Goal: Check status: Check status

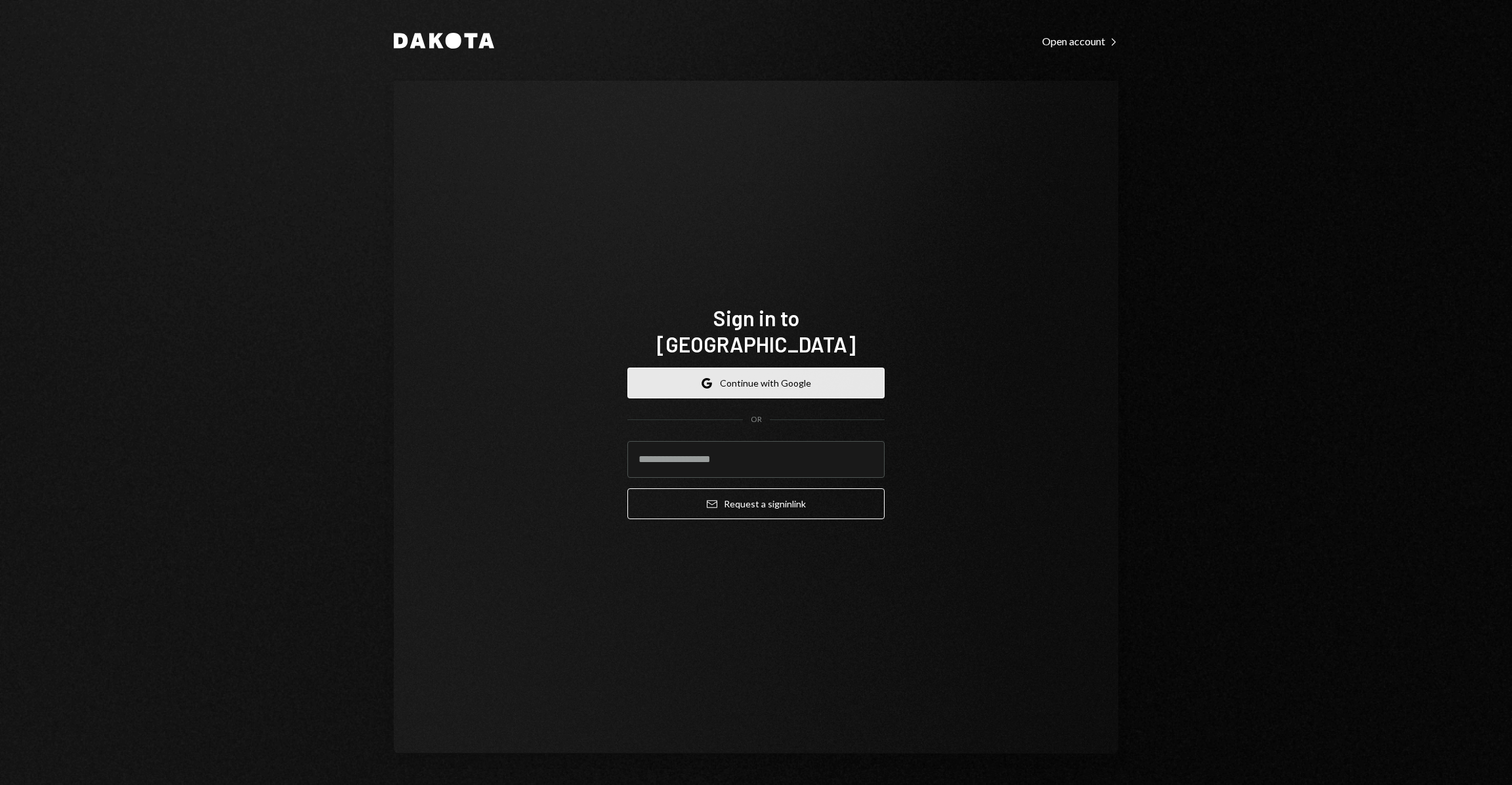
click at [781, 368] on button "Google Continue with Google" at bounding box center [756, 383] width 257 height 31
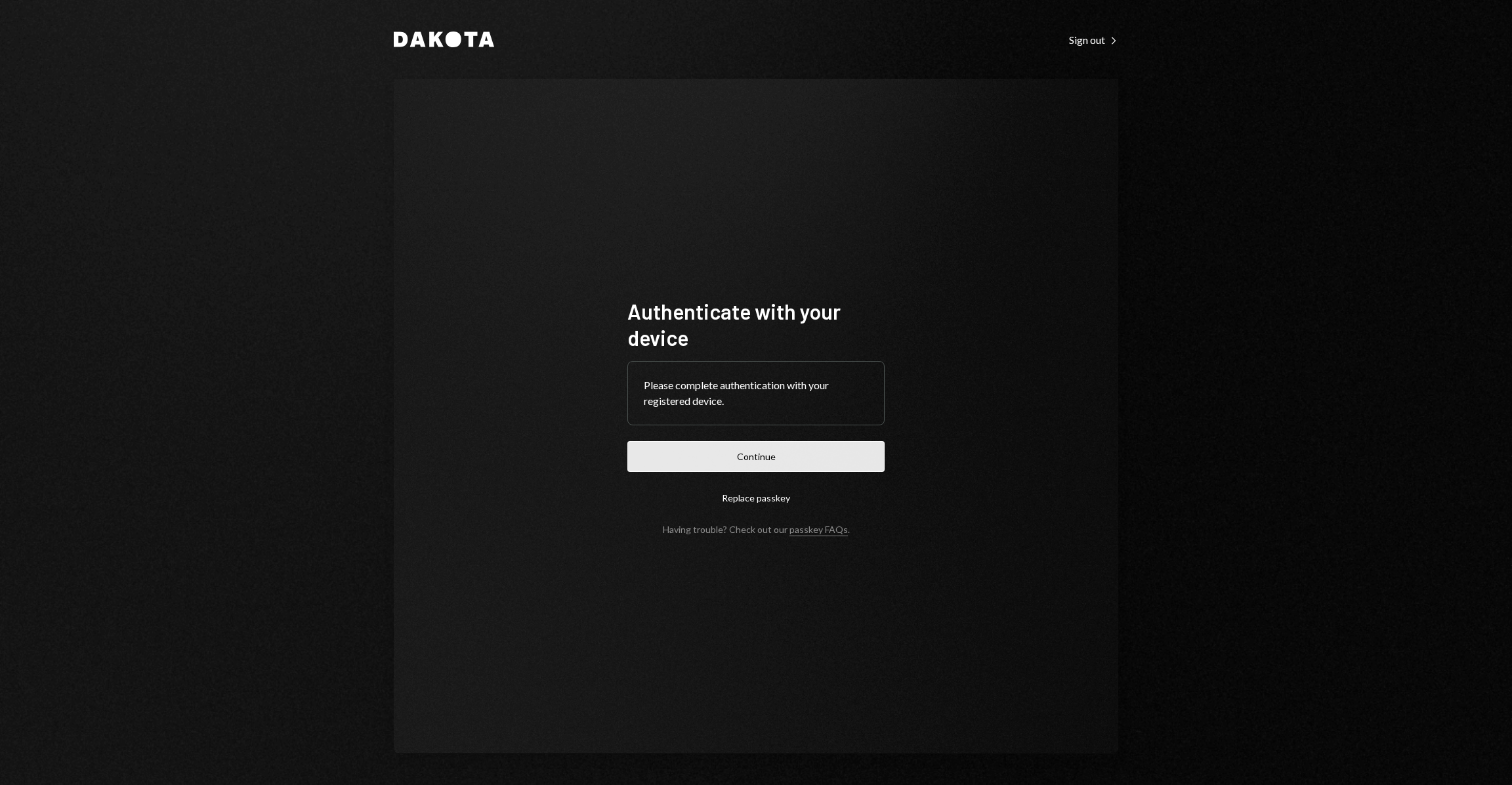
click at [826, 469] on button "Continue" at bounding box center [756, 457] width 257 height 31
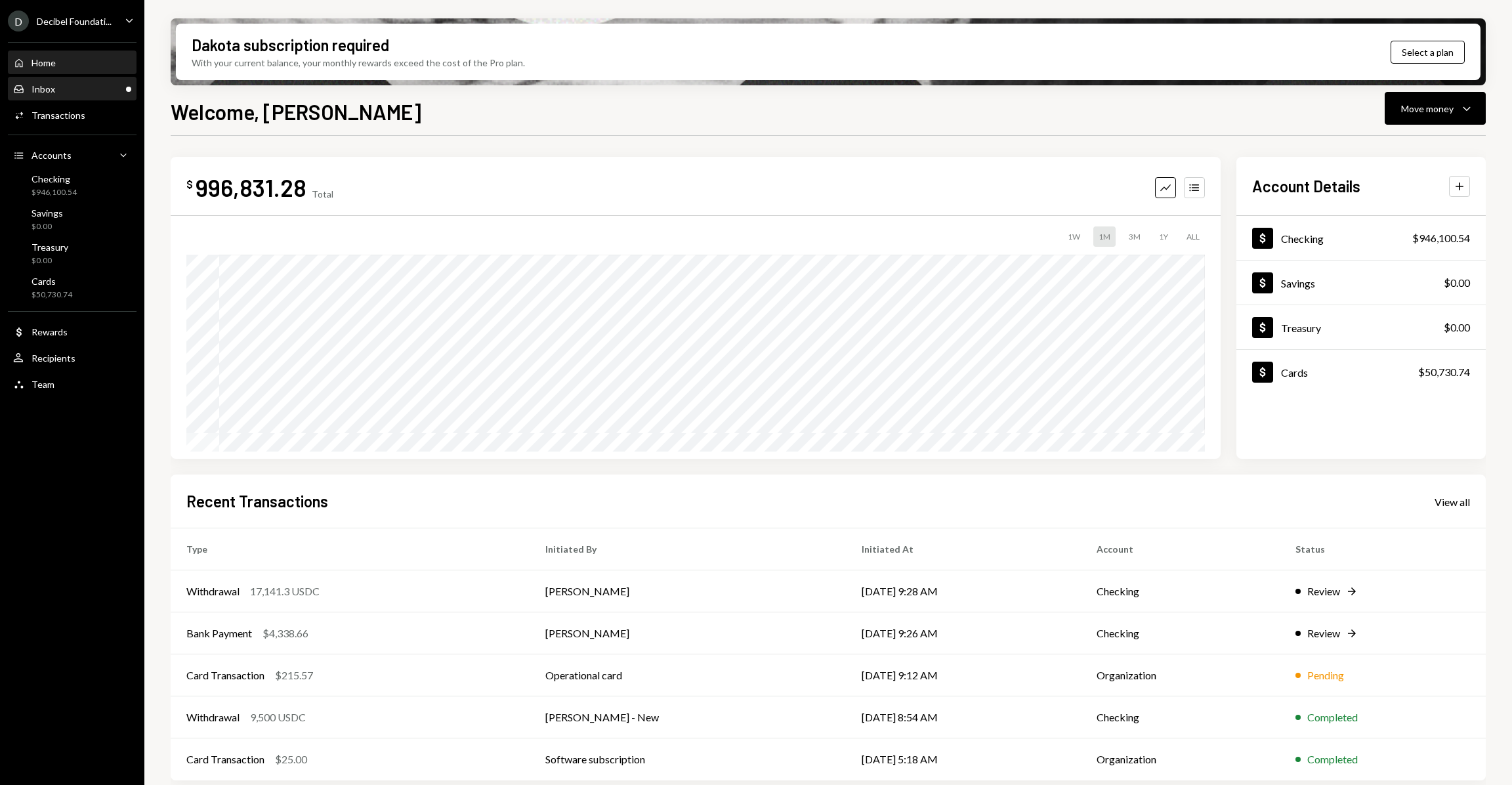
click at [57, 91] on div "Inbox Inbox" at bounding box center [72, 89] width 118 height 12
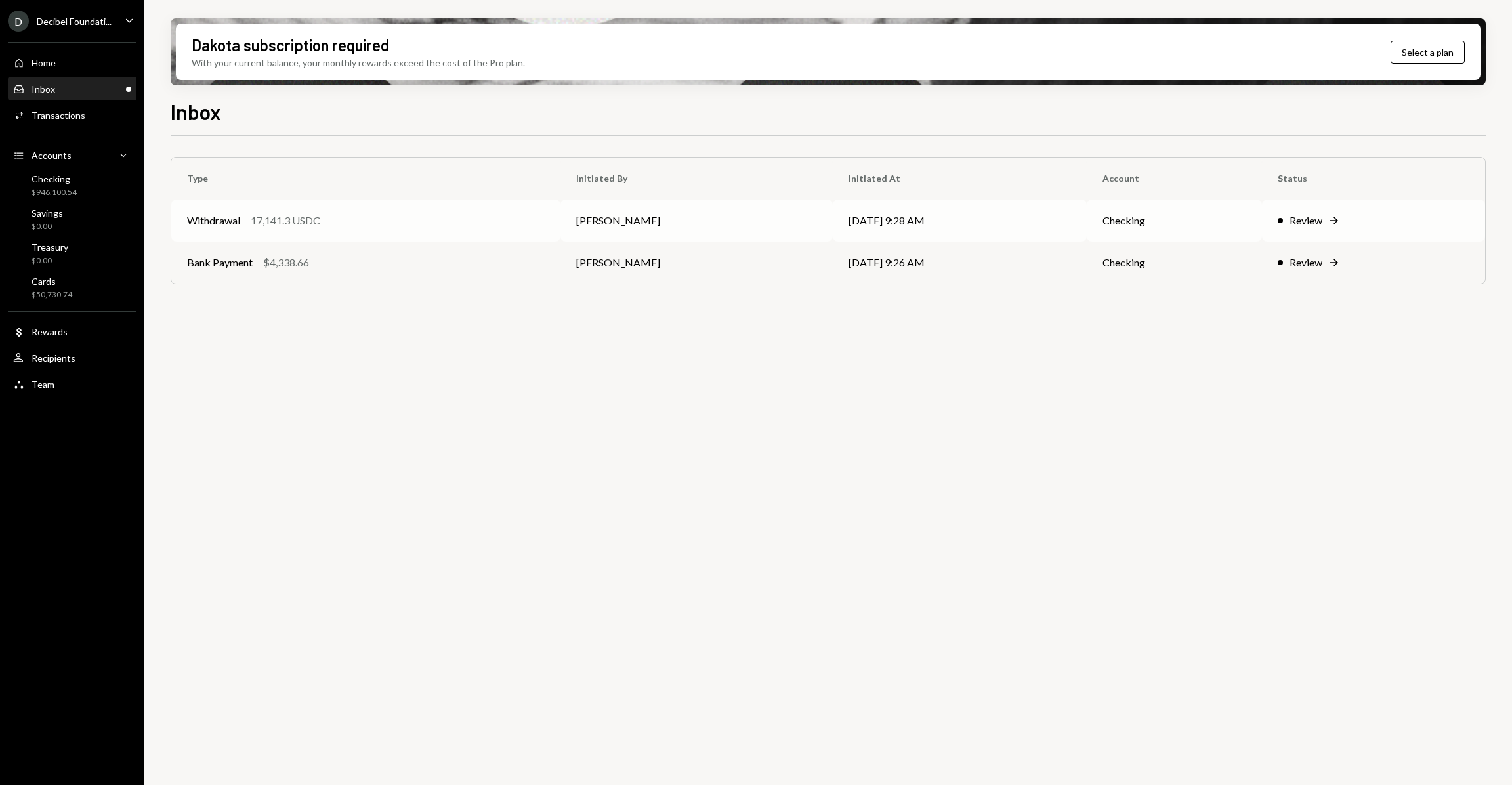
click at [1312, 219] on div "Review" at bounding box center [1305, 220] width 33 height 16
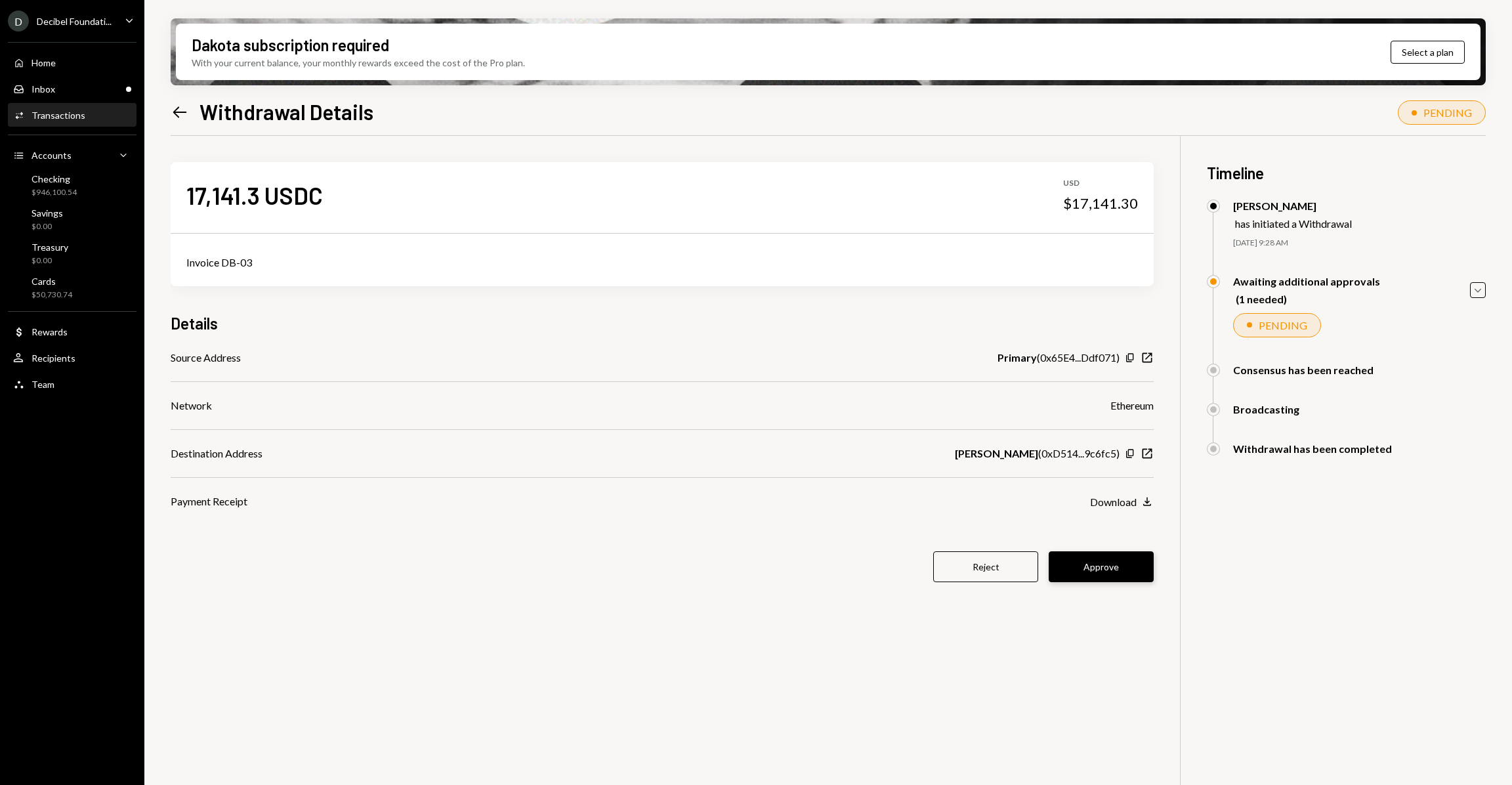
click at [1086, 573] on button "Approve" at bounding box center [1101, 566] width 105 height 31
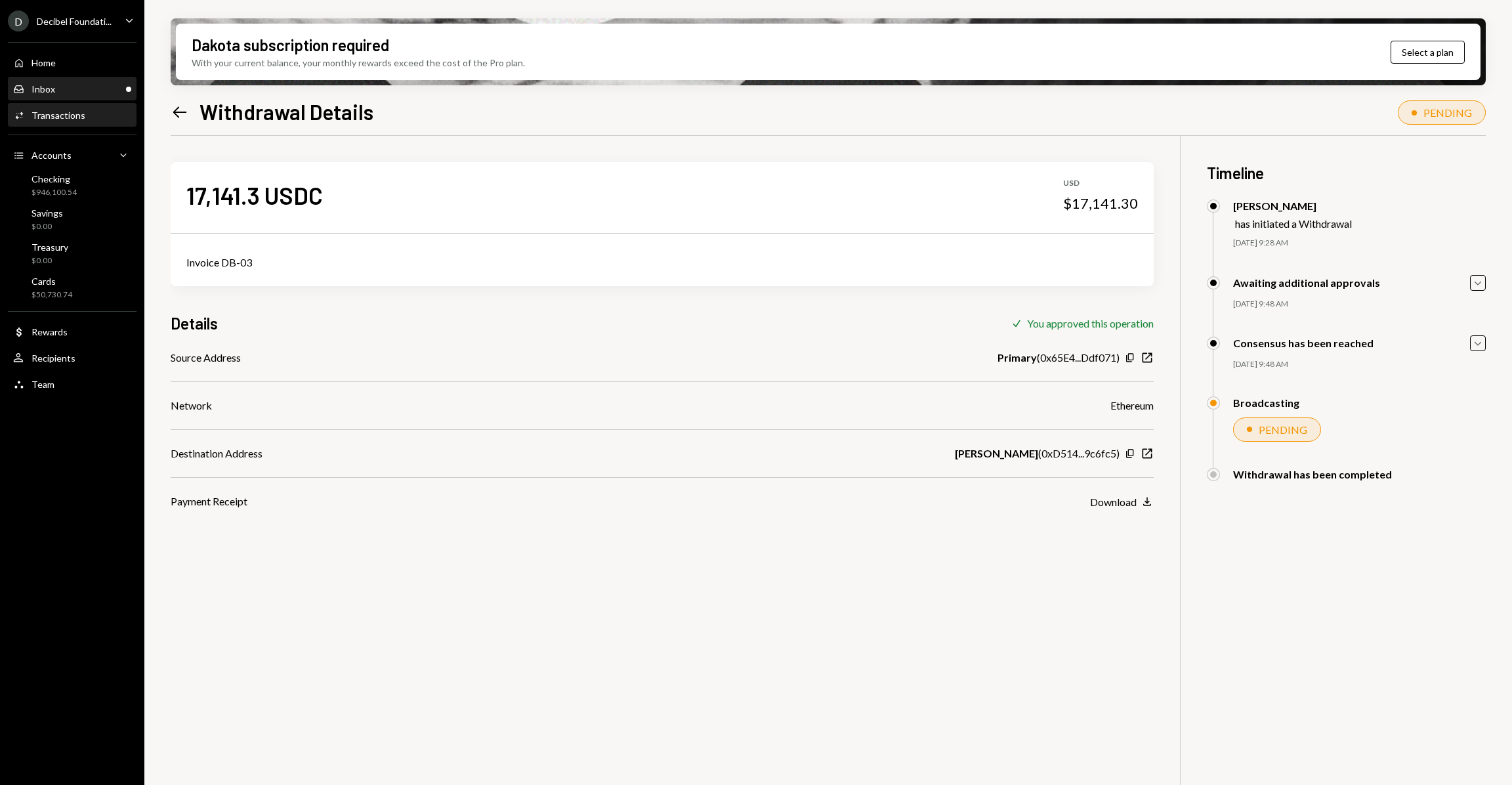
click at [102, 94] on div "Inbox Inbox" at bounding box center [72, 89] width 118 height 12
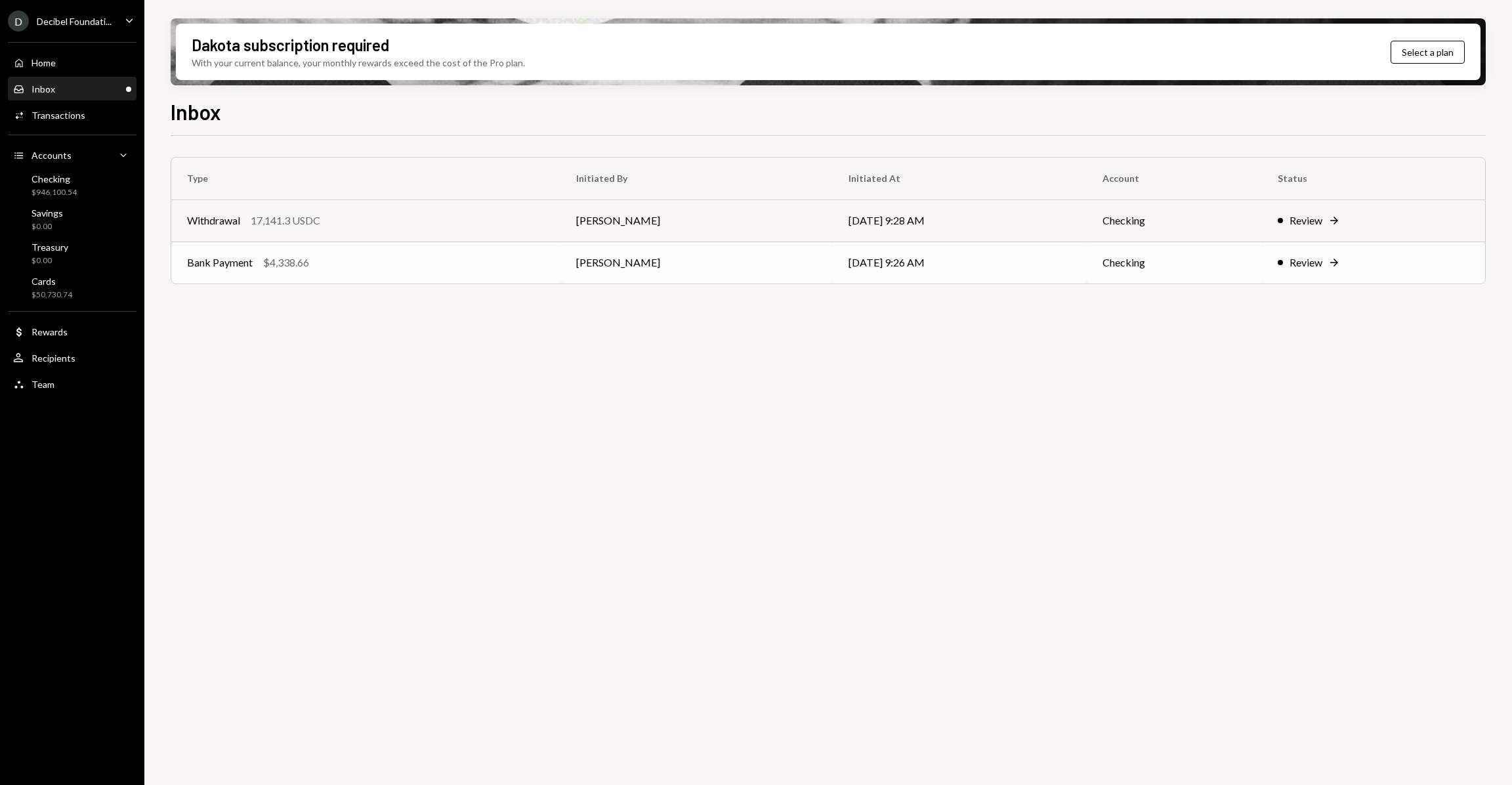
click at [1322, 256] on div "Review Right Arrow" at bounding box center [1373, 262] width 192 height 16
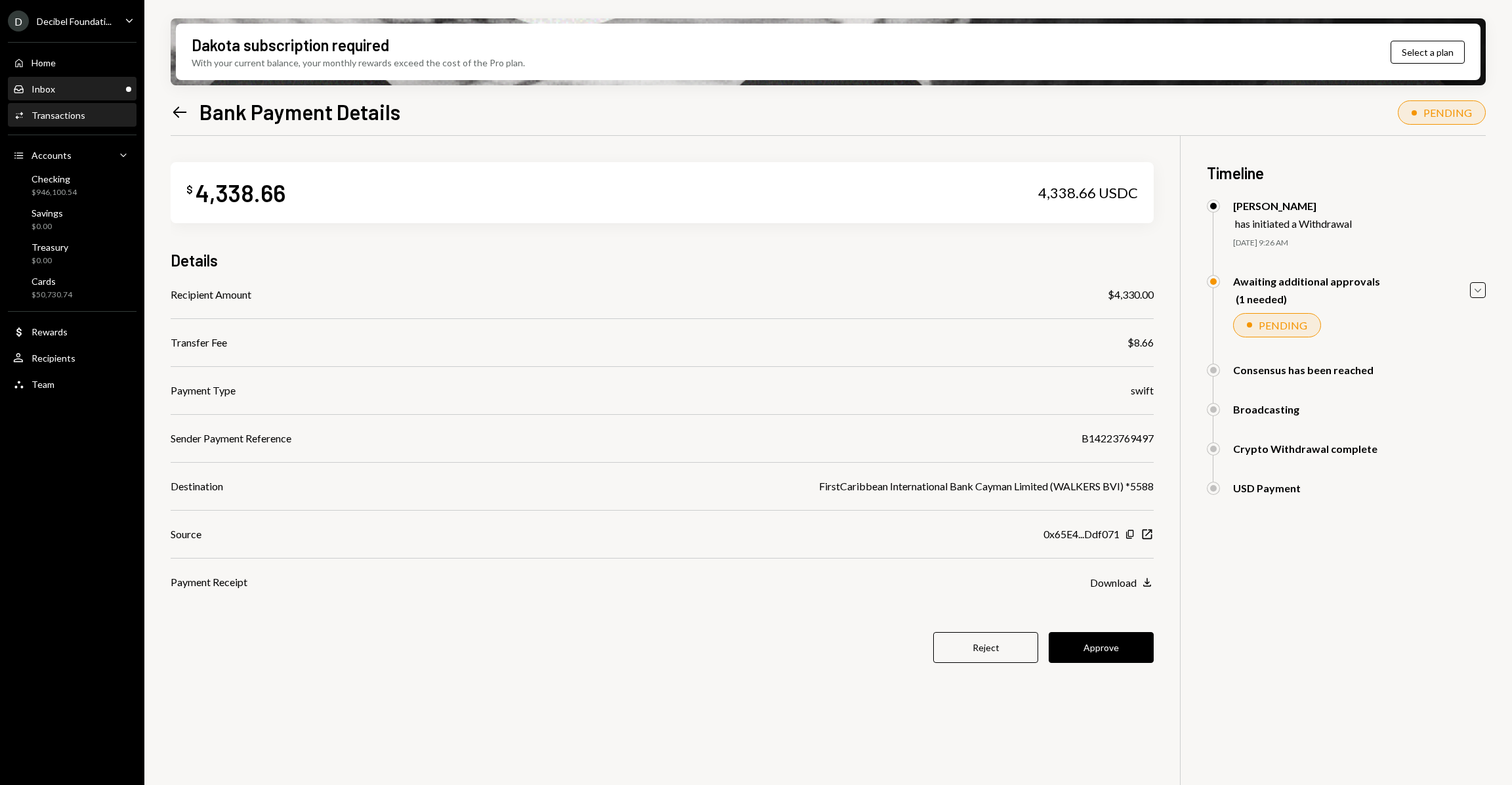
click at [62, 87] on div "Inbox Inbox" at bounding box center [72, 89] width 118 height 12
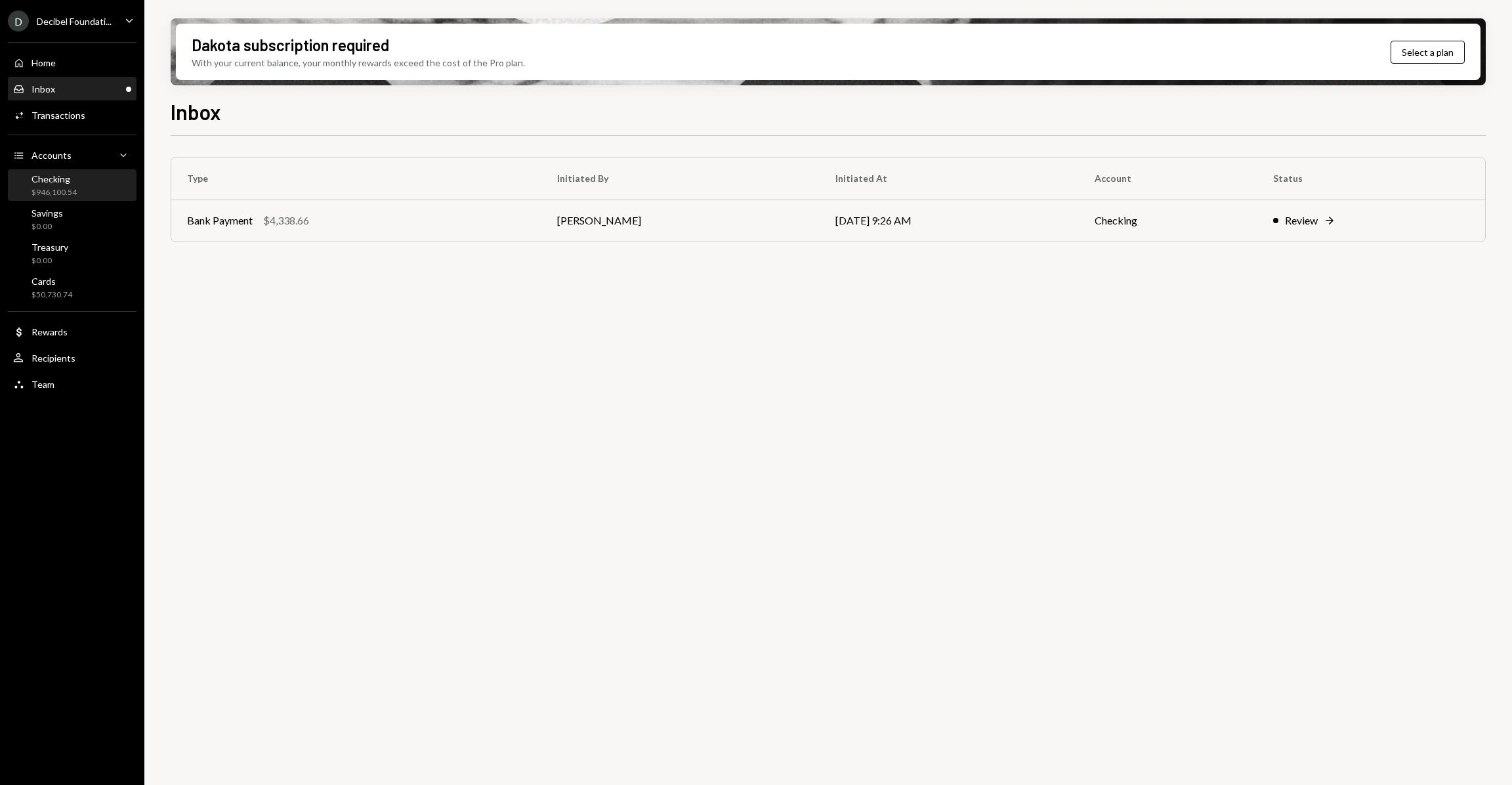
click at [62, 187] on div "$946,100.54" at bounding box center [54, 193] width 45 height 11
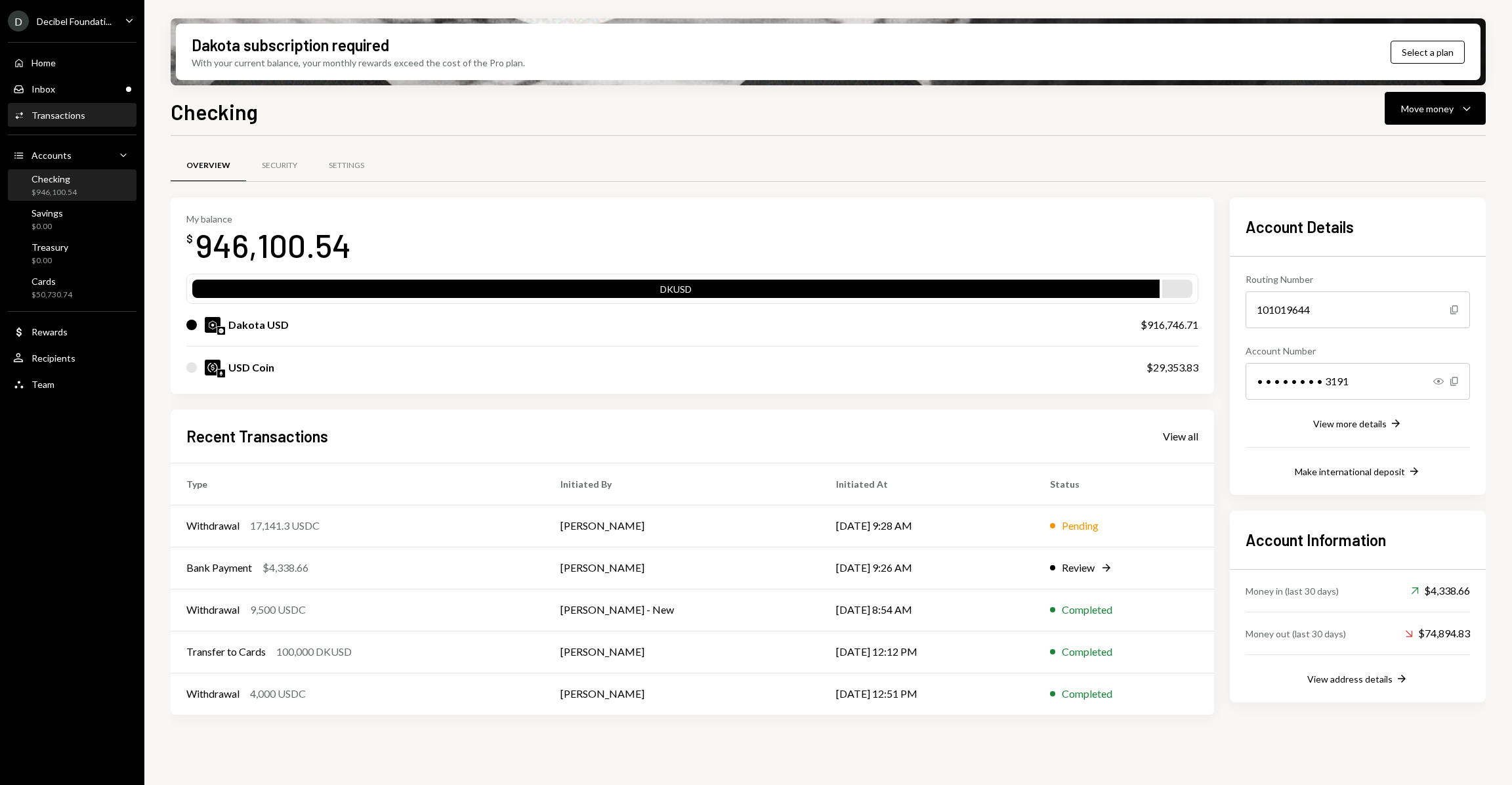
click at [56, 122] on div "Activities Transactions" at bounding box center [72, 116] width 118 height 22
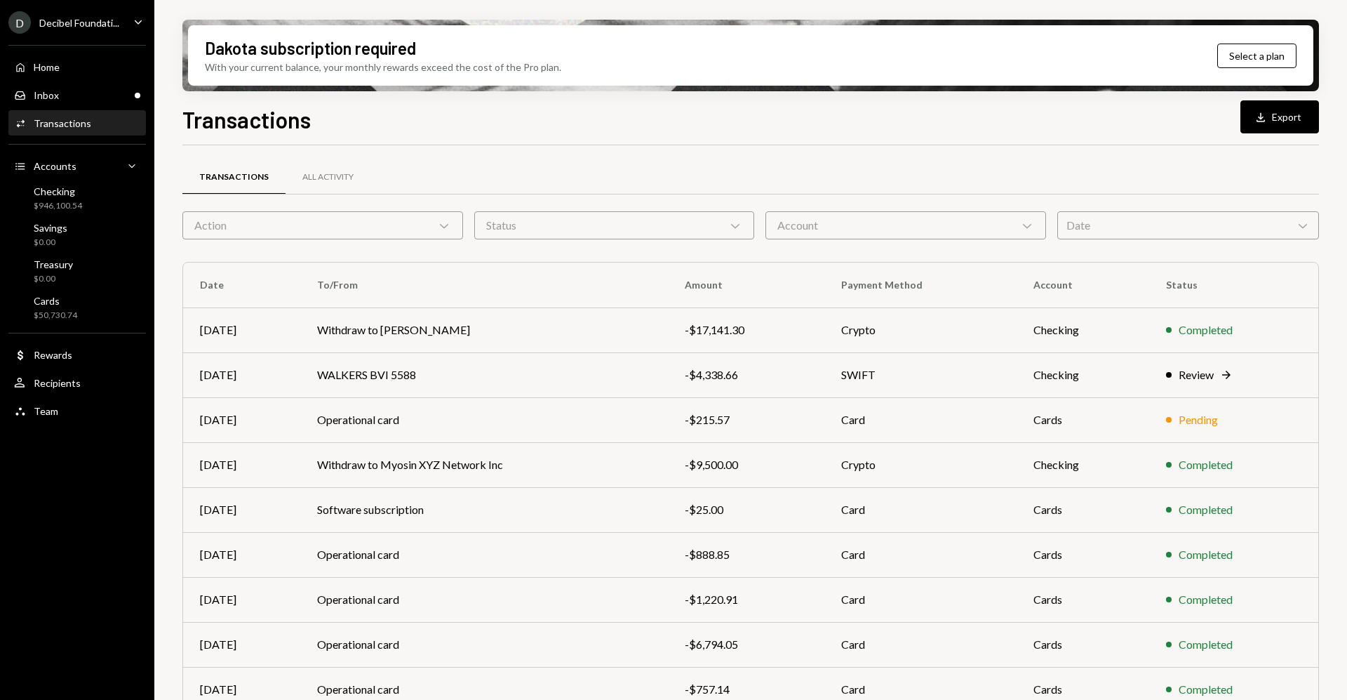
click at [877, 229] on div "Account Chevron Down" at bounding box center [906, 225] width 281 height 28
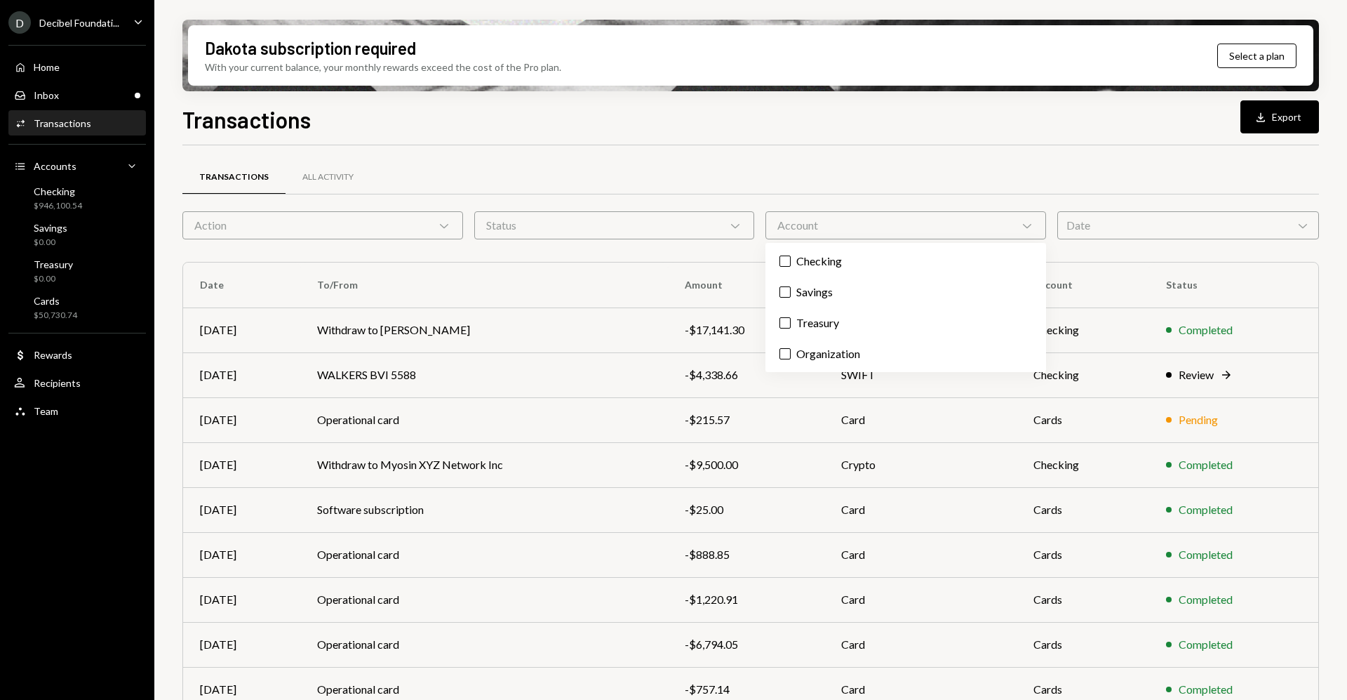
click at [1081, 228] on div "Date Chevron Down" at bounding box center [1189, 225] width 262 height 28
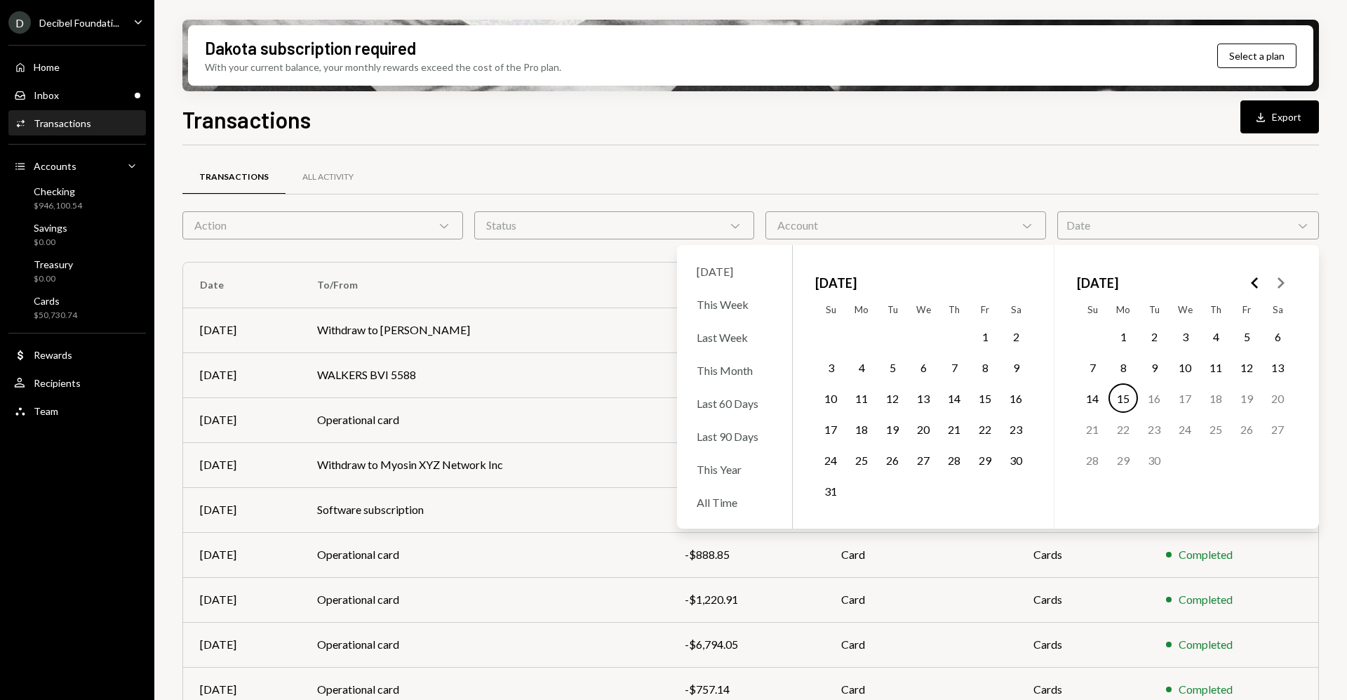
click at [482, 218] on div "Status Chevron Down" at bounding box center [614, 225] width 281 height 28
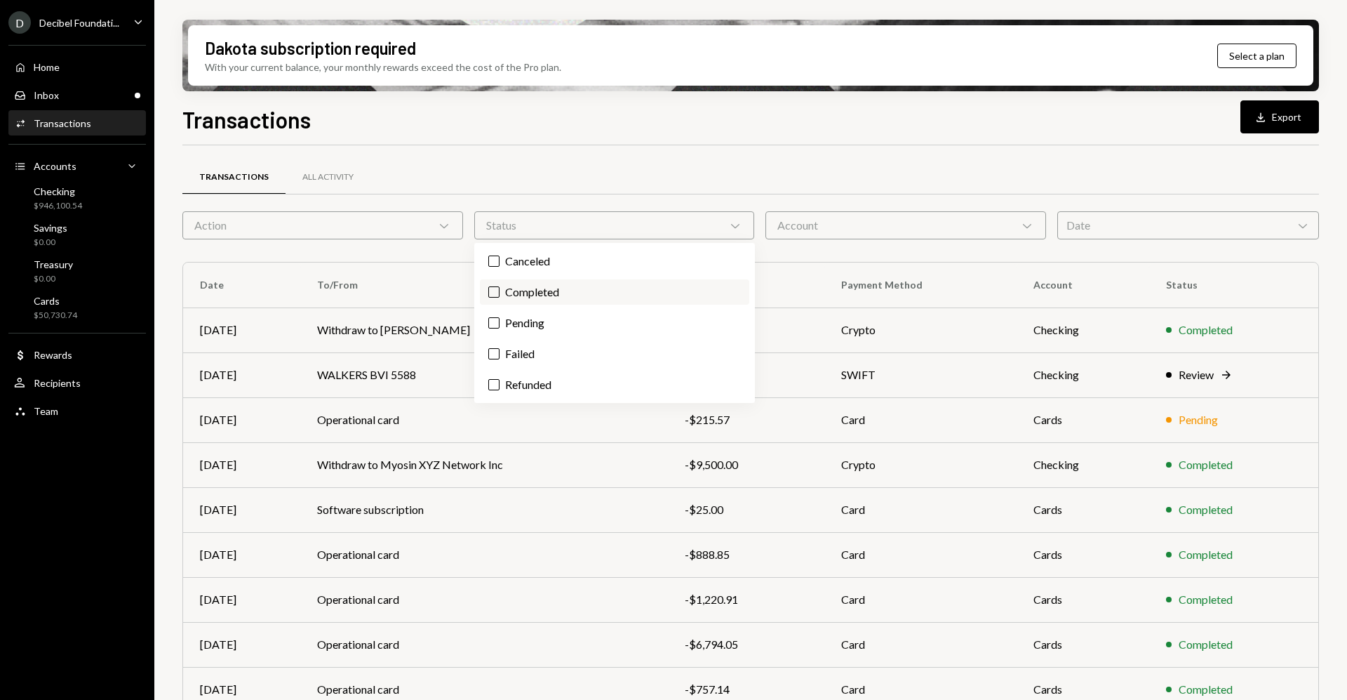
click at [497, 289] on button "Completed" at bounding box center [493, 291] width 11 height 11
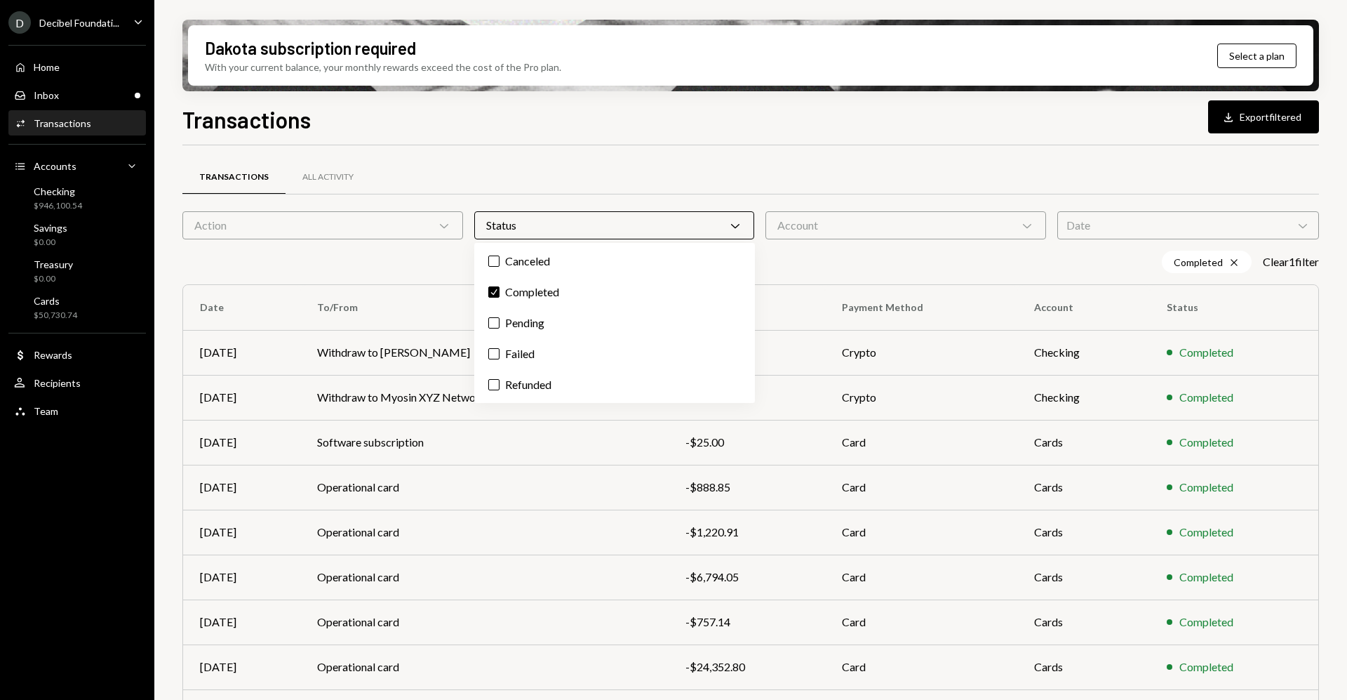
click at [566, 157] on div "Transactions All Activity Action Chevron Down Status Chevron Down Account Chevr…" at bounding box center [750, 491] width 1137 height 693
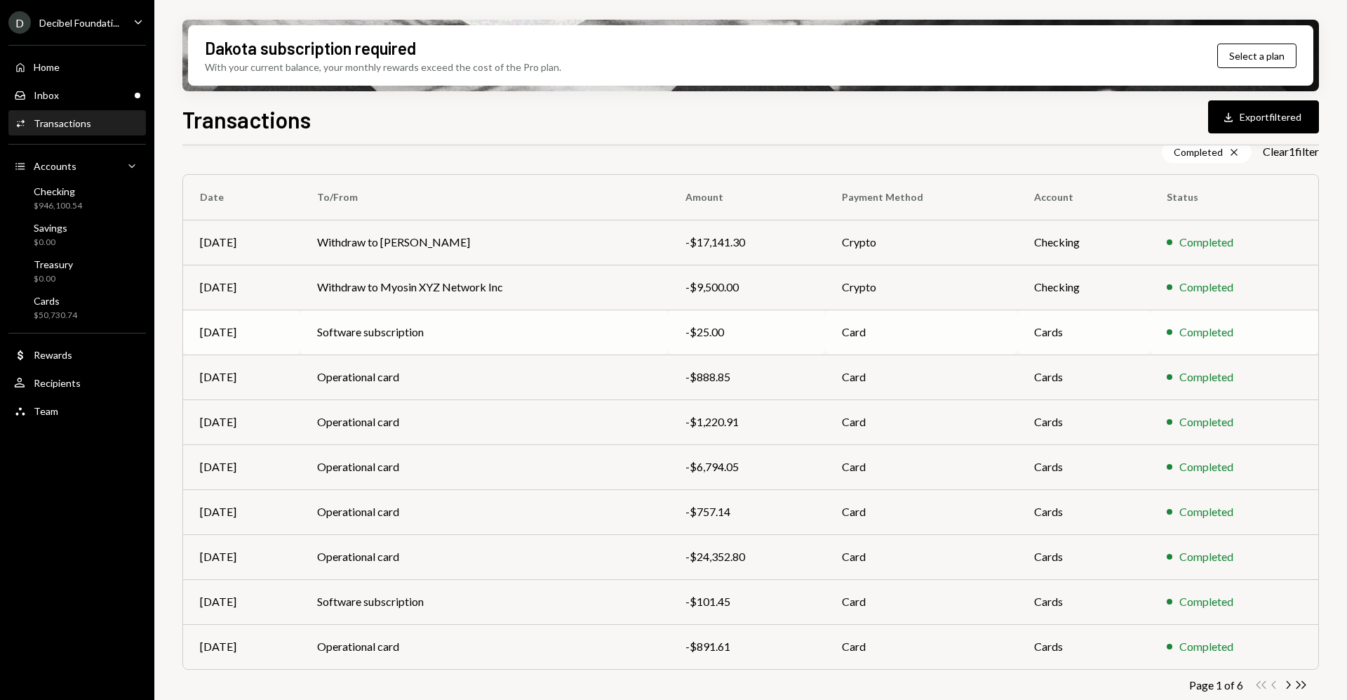
scroll to position [122, 0]
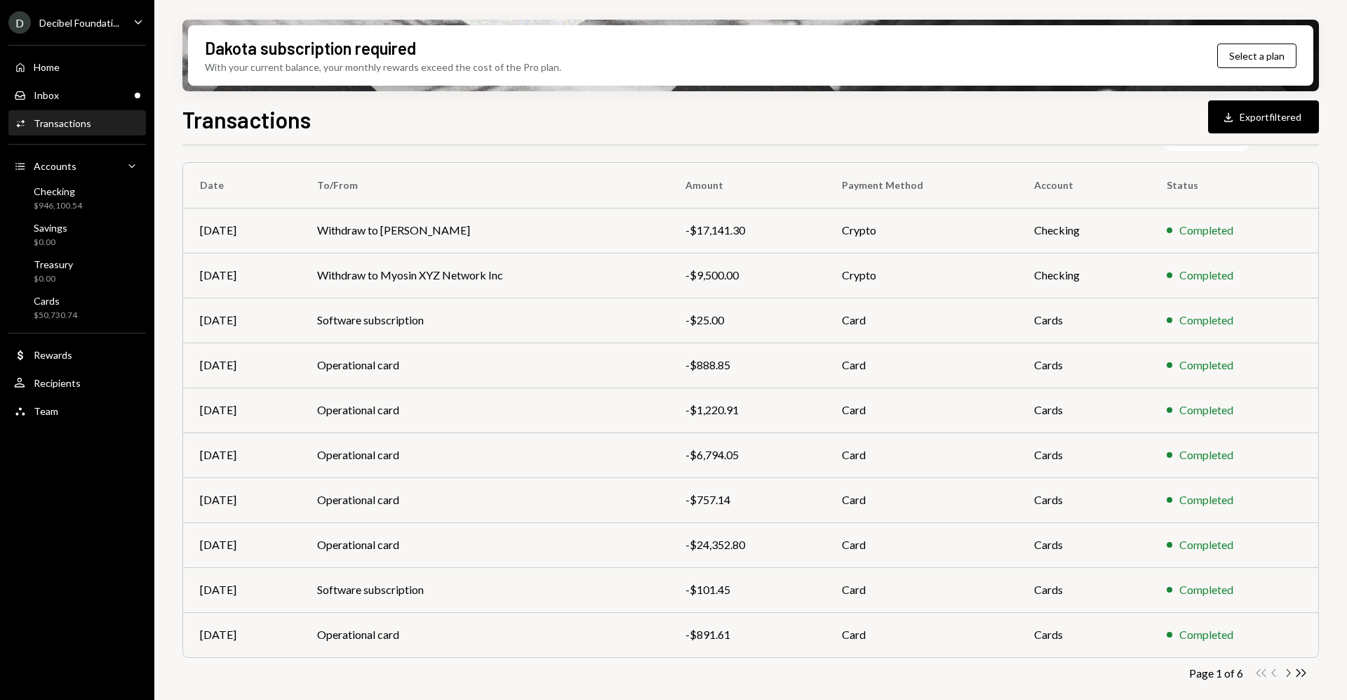
click at [1290, 673] on icon "button" at bounding box center [1289, 673] width 4 height 8
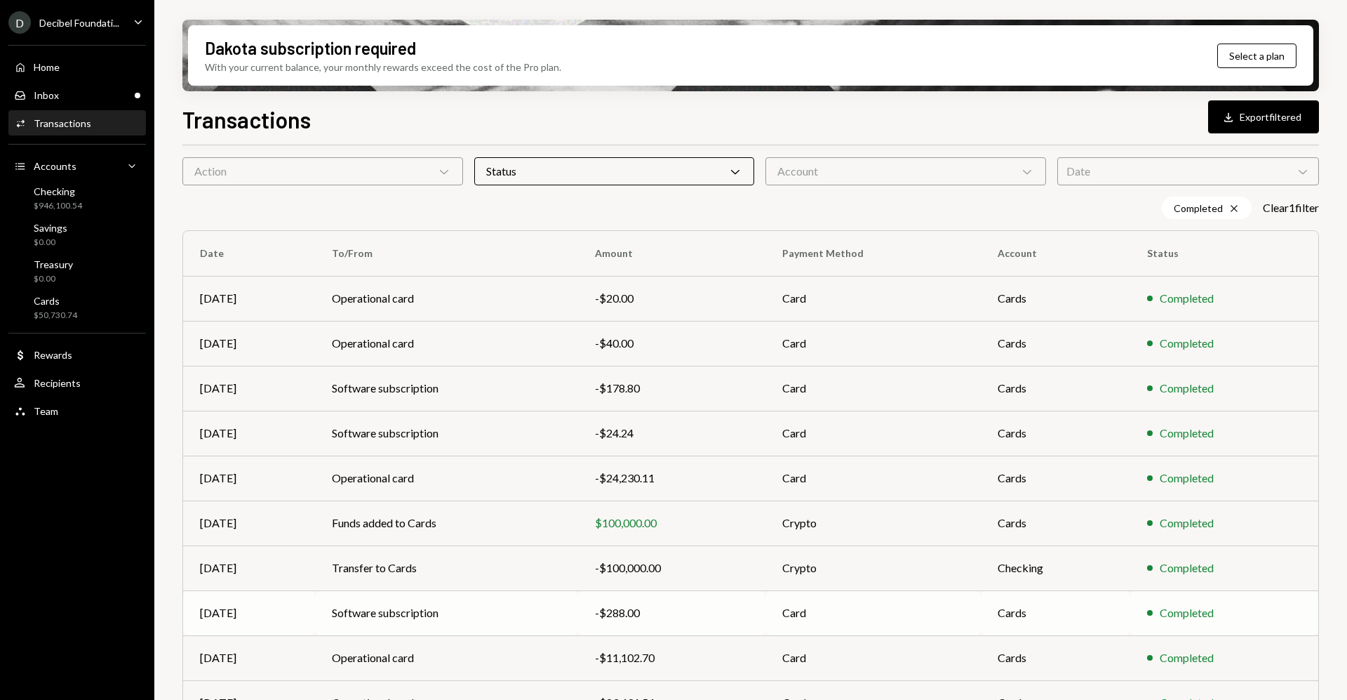
scroll to position [0, 0]
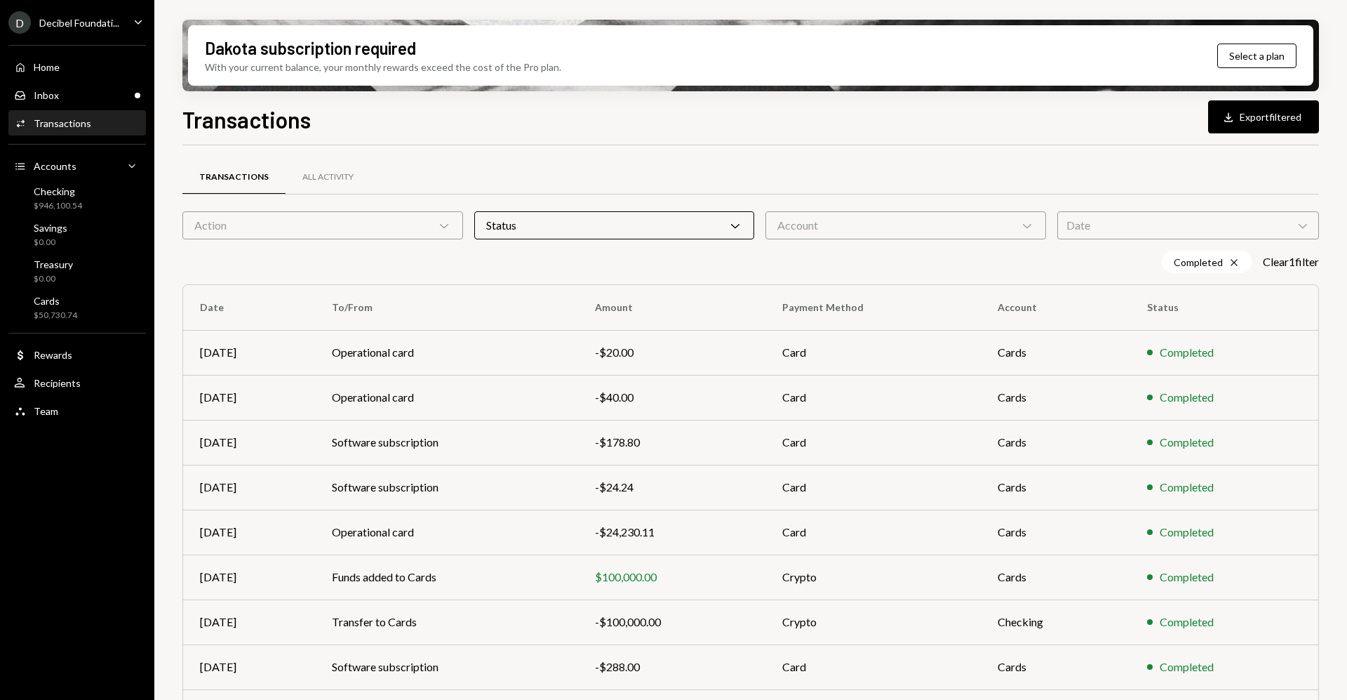
click at [387, 232] on div "Action Chevron Down" at bounding box center [322, 225] width 281 height 28
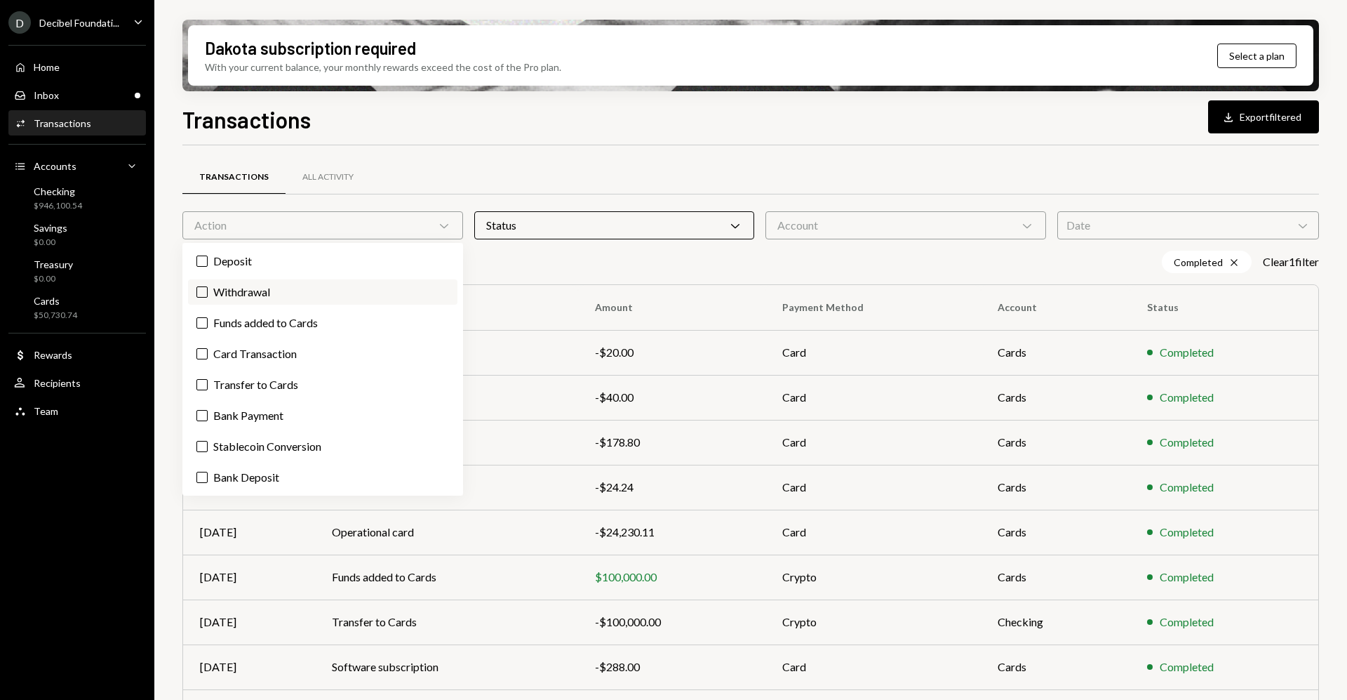
click at [283, 285] on label "Withdrawal" at bounding box center [322, 291] width 269 height 25
click at [208, 286] on button "Withdrawal" at bounding box center [201, 291] width 11 height 11
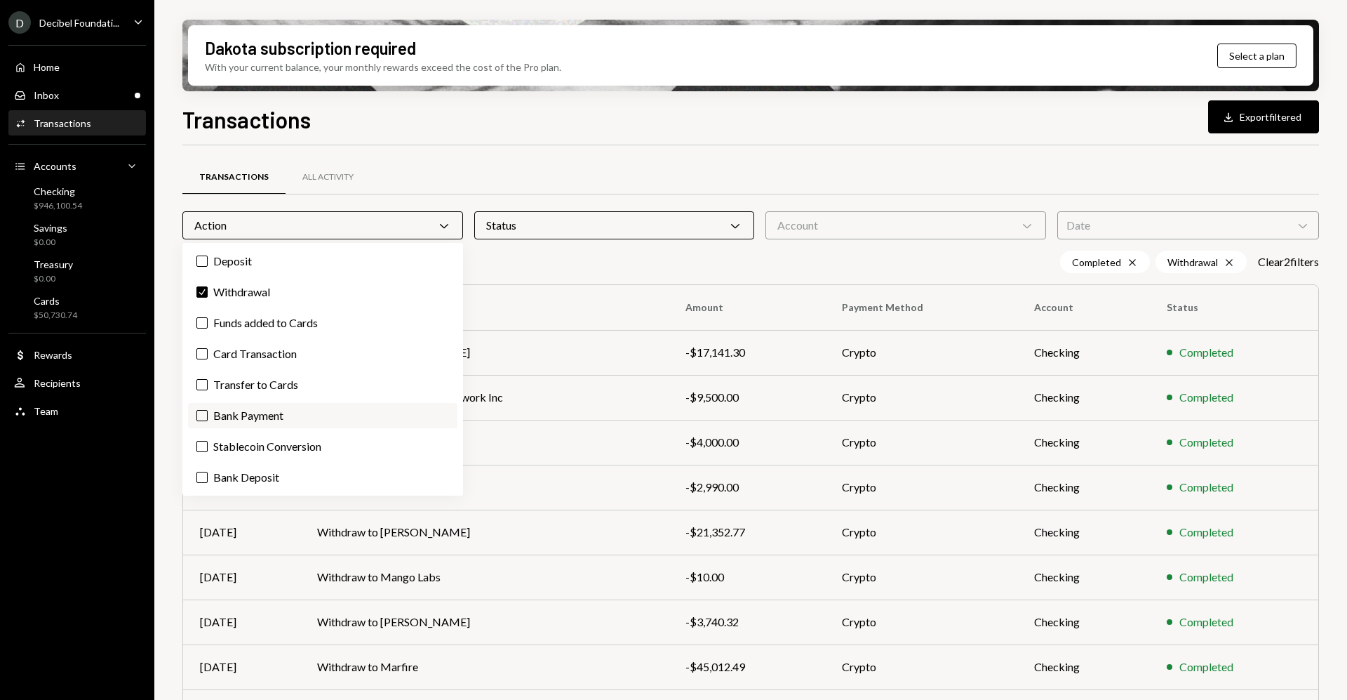
click at [285, 413] on label "Bank Payment" at bounding box center [322, 415] width 269 height 25
click at [208, 413] on button "Bank Payment" at bounding box center [201, 415] width 11 height 11
click at [656, 258] on div "Completed Cross Withdrawal Cross Bank Payment Cross Clear 3 filter s" at bounding box center [750, 262] width 1137 height 22
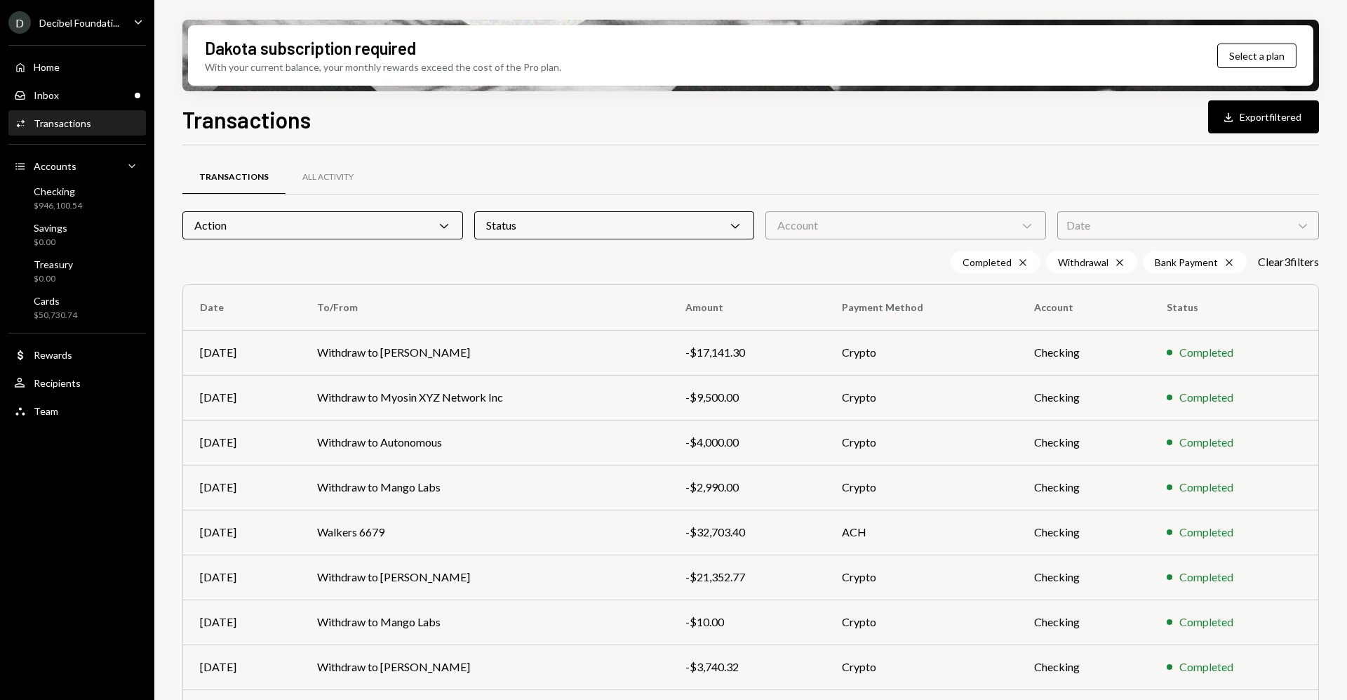
click at [660, 234] on div "Status Chevron Down" at bounding box center [614, 225] width 281 height 28
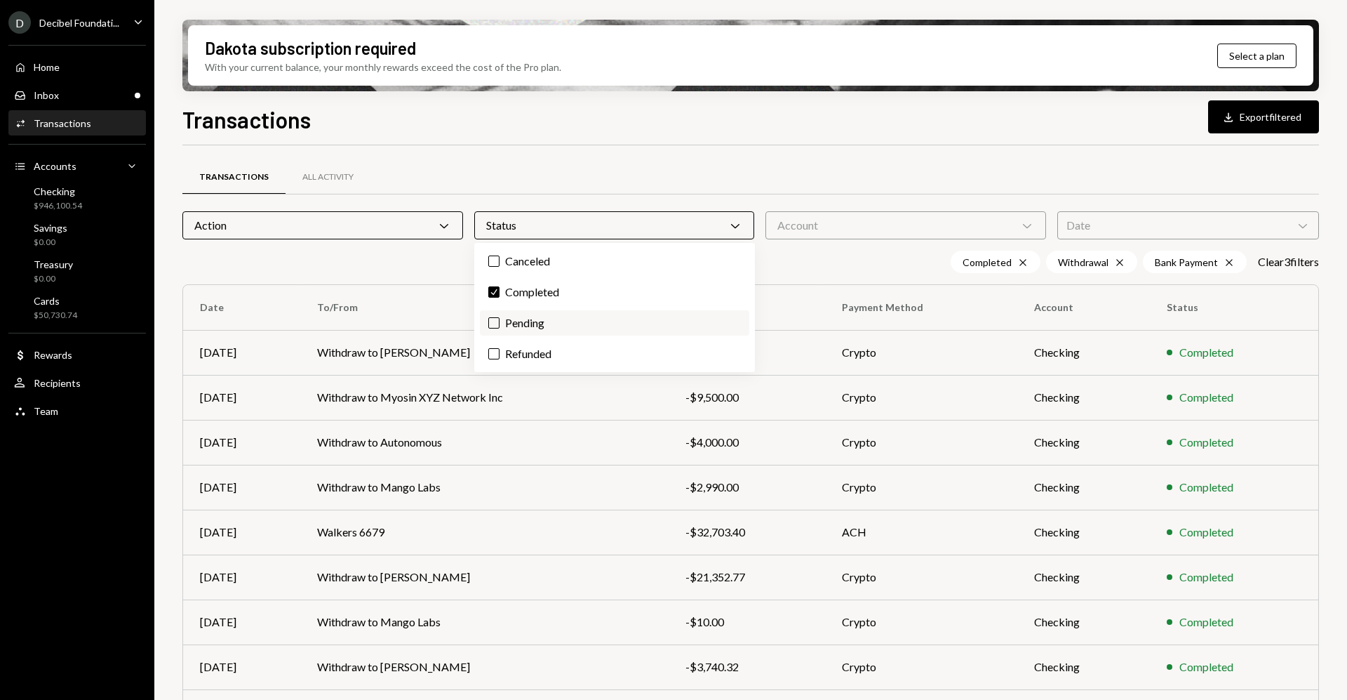
click at [570, 331] on label "Pending" at bounding box center [614, 322] width 269 height 25
click at [500, 328] on button "Pending" at bounding box center [493, 322] width 11 height 11
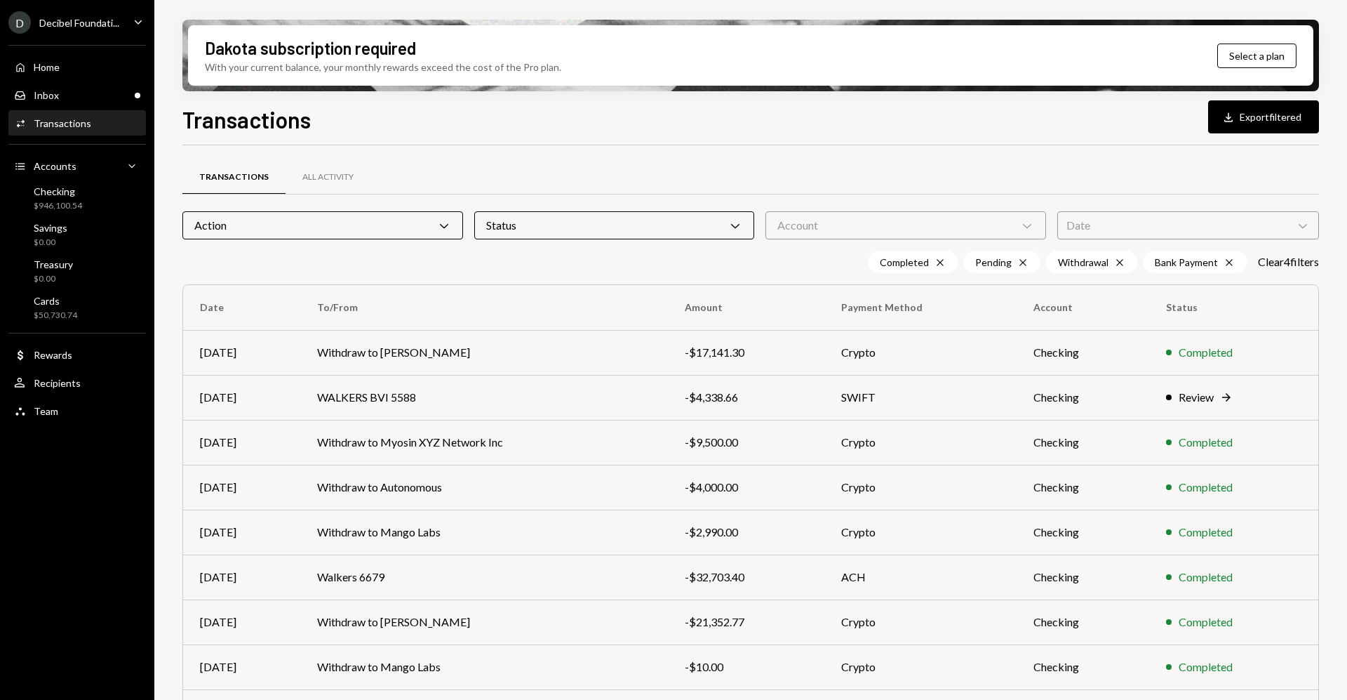
click at [824, 276] on div "Transactions All Activity Action Chevron Down Status Chevron Down Account Chevr…" at bounding box center [750, 503] width 1137 height 670
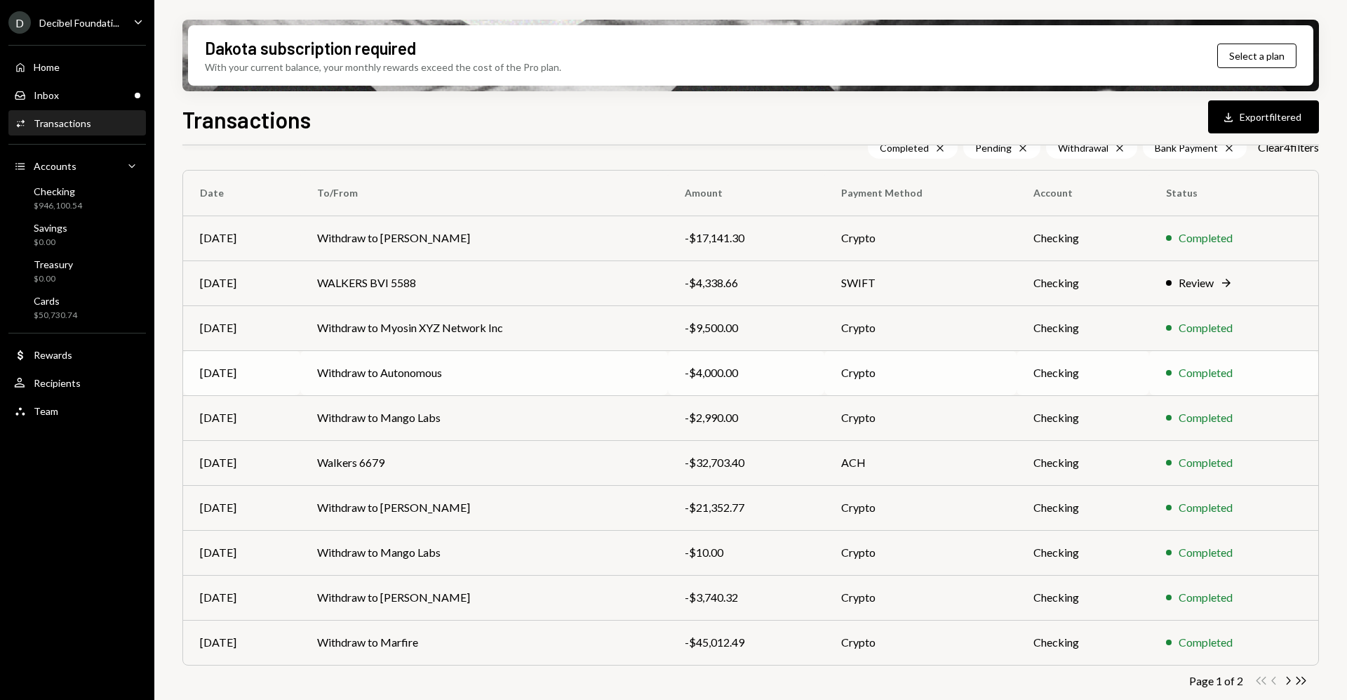
scroll to position [122, 0]
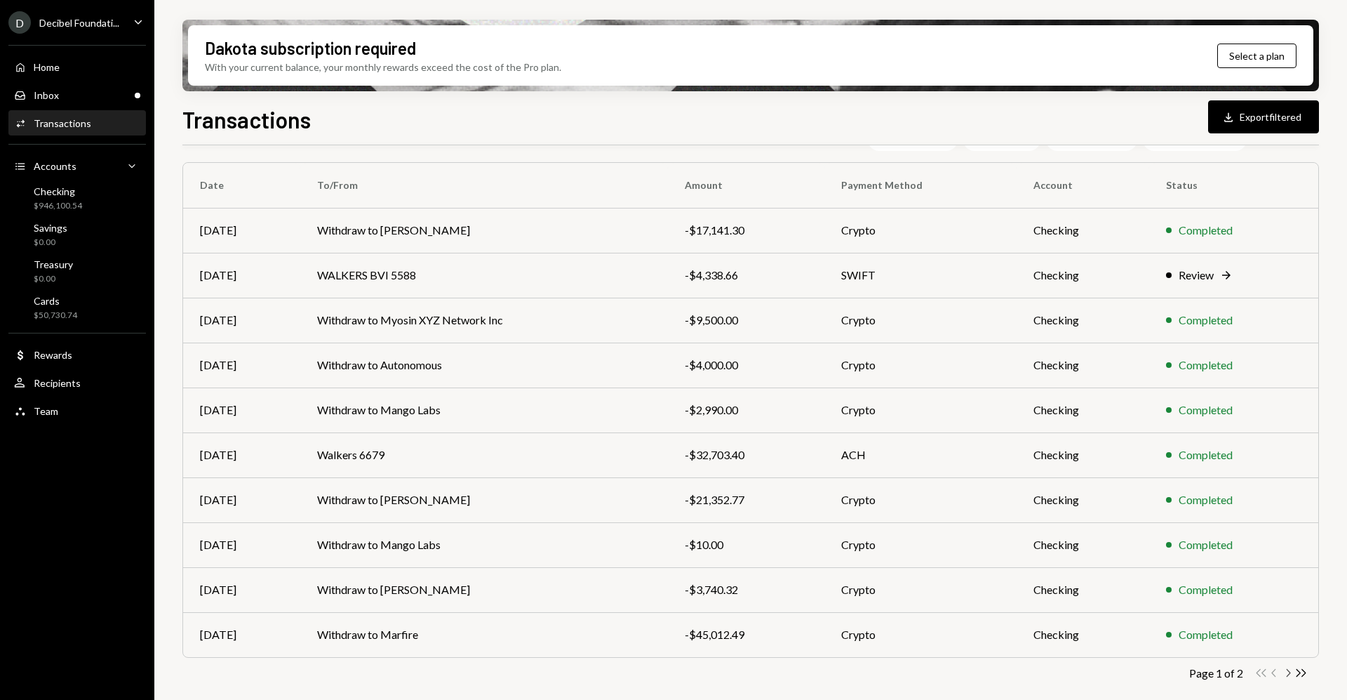
click at [1288, 676] on icon "Chevron Right" at bounding box center [1287, 672] width 13 height 13
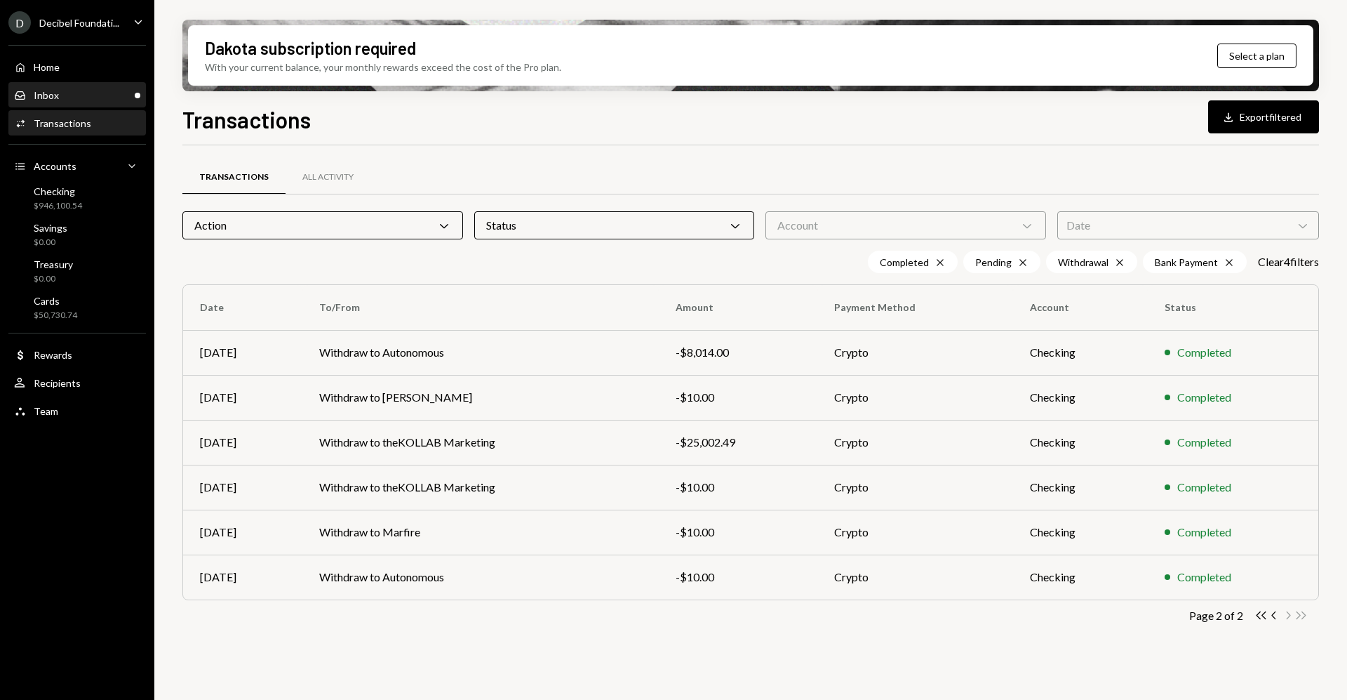
click at [49, 105] on div "Inbox Inbox" at bounding box center [77, 96] width 126 height 24
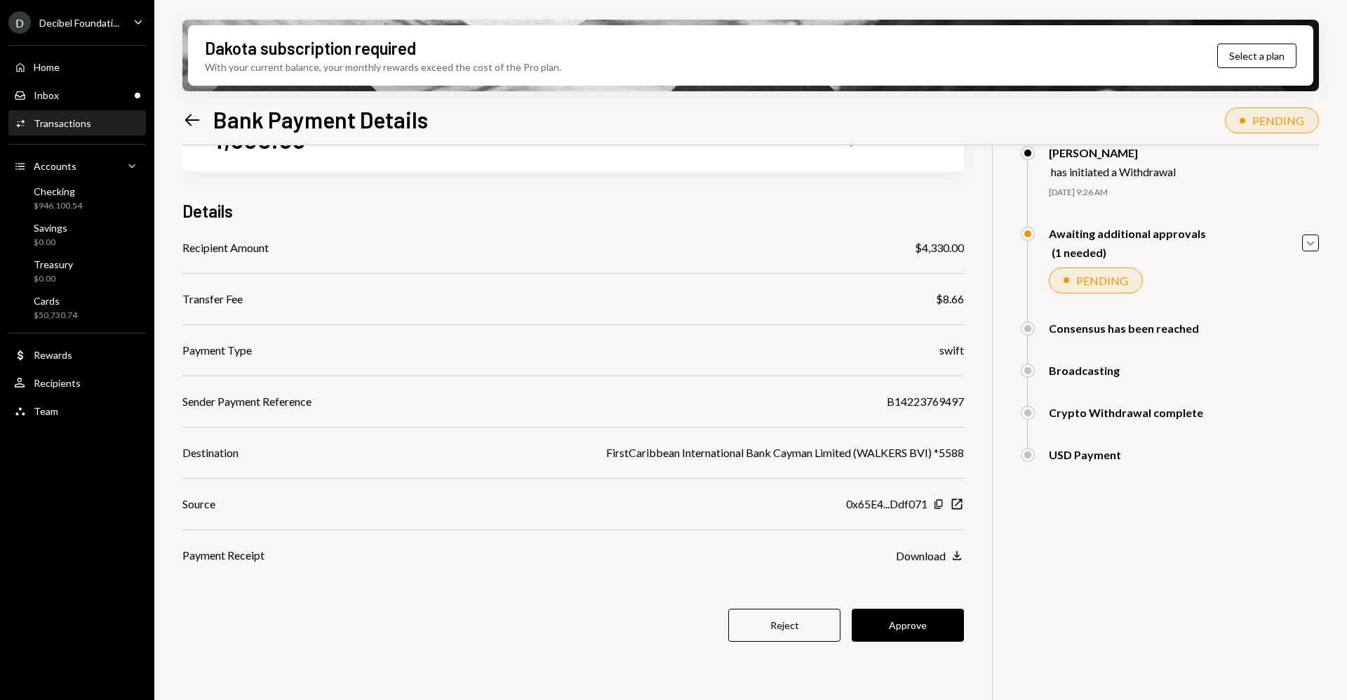
scroll to position [112, 0]
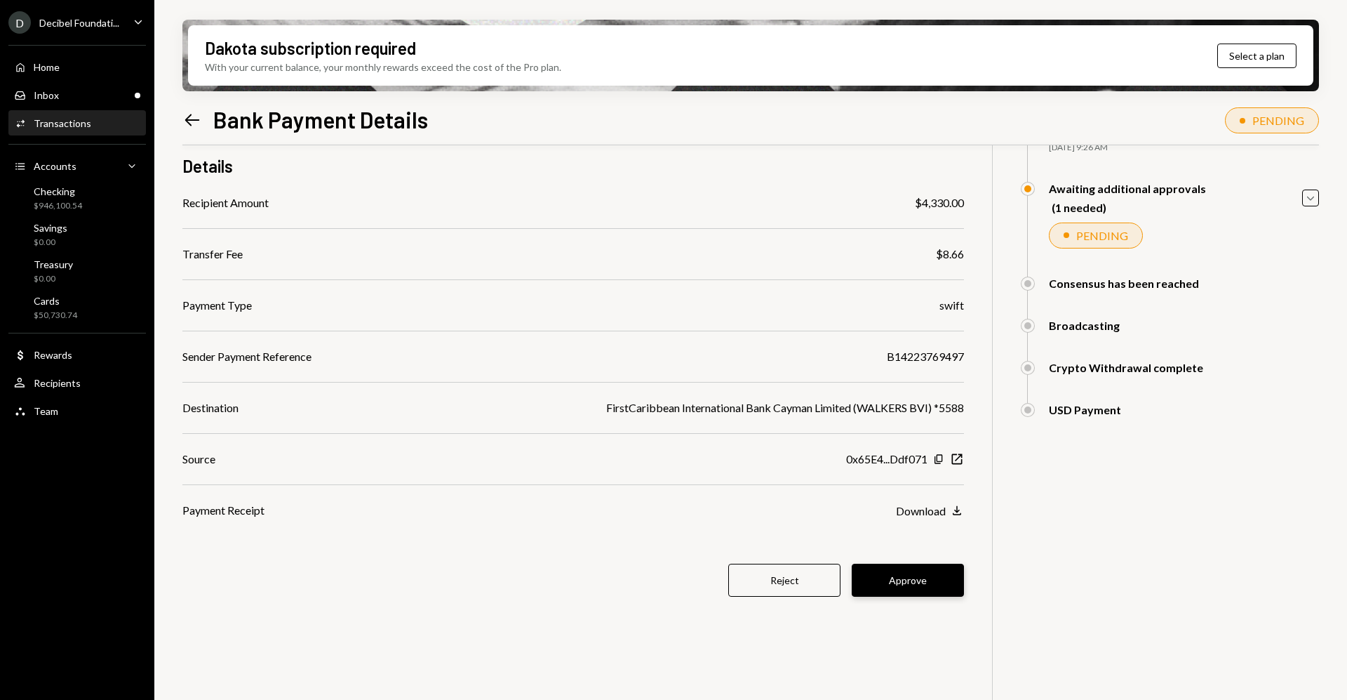
click at [914, 580] on button "Approve" at bounding box center [908, 579] width 112 height 33
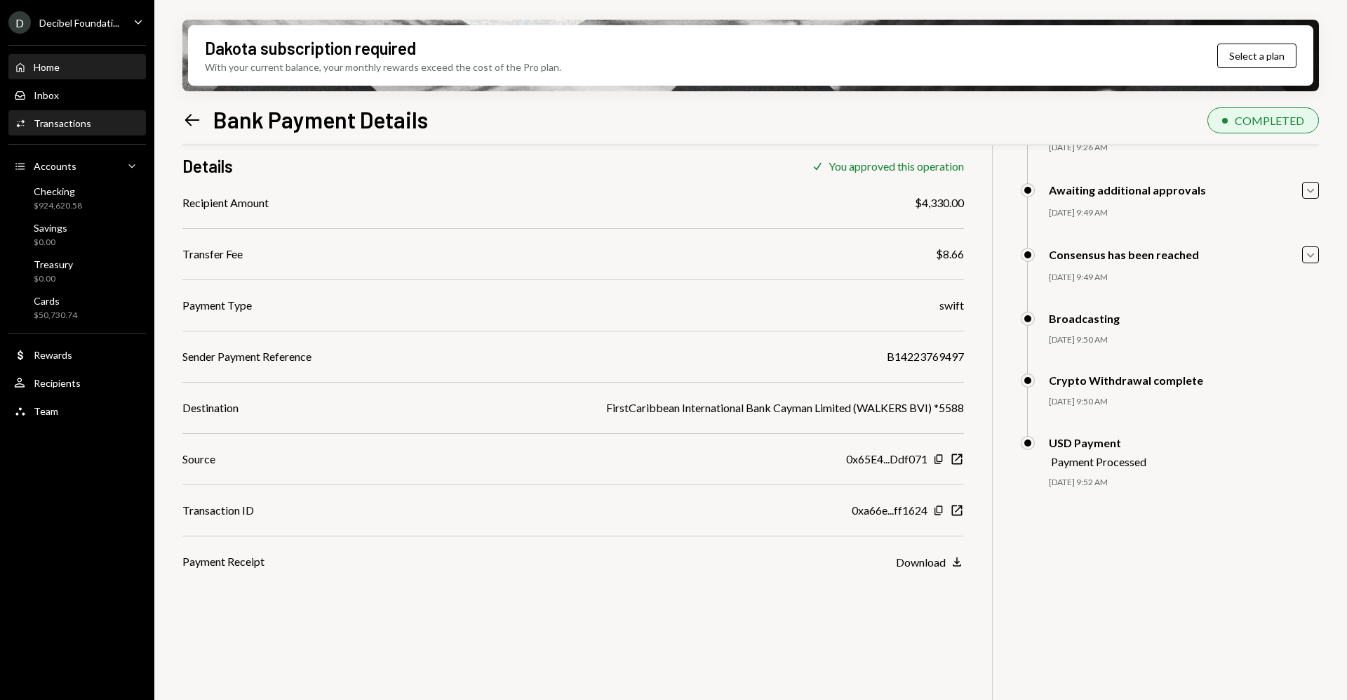
click at [103, 63] on div "Home Home" at bounding box center [77, 67] width 126 height 13
